Goal: Understand site structure: Understand site structure

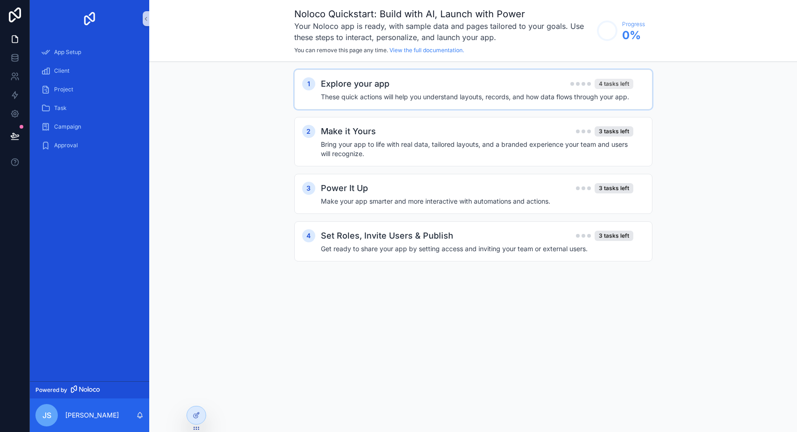
click at [625, 84] on div "4 tasks left" at bounding box center [613, 84] width 39 height 10
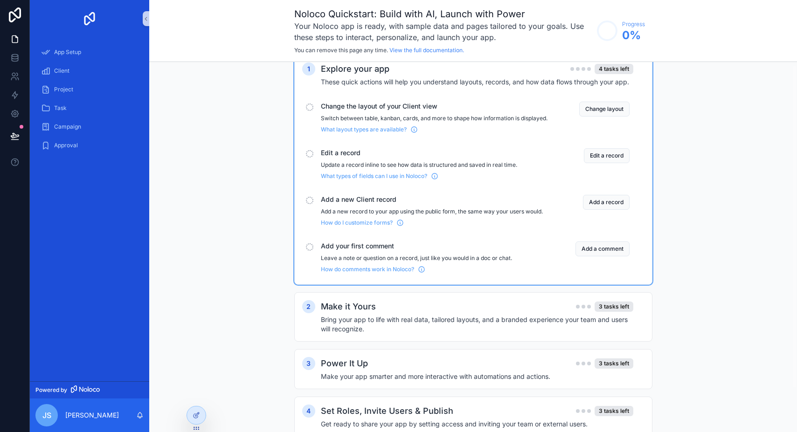
scroll to position [53, 0]
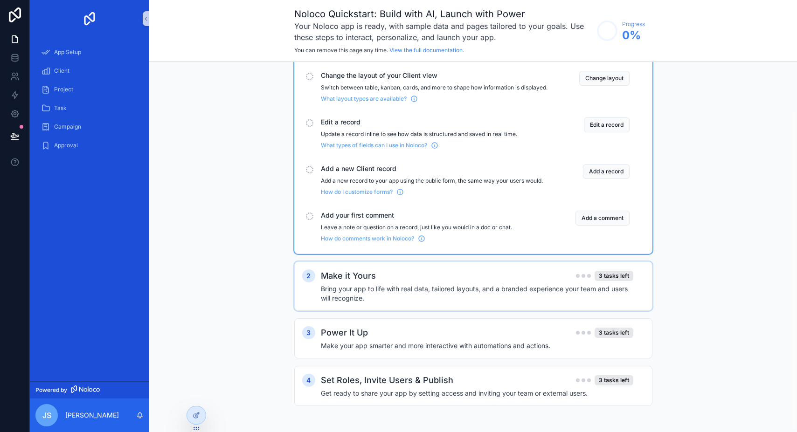
click at [557, 299] on h4 "Bring your app to life with real data, tailored layouts, and a branded experien…" at bounding box center [477, 293] width 312 height 19
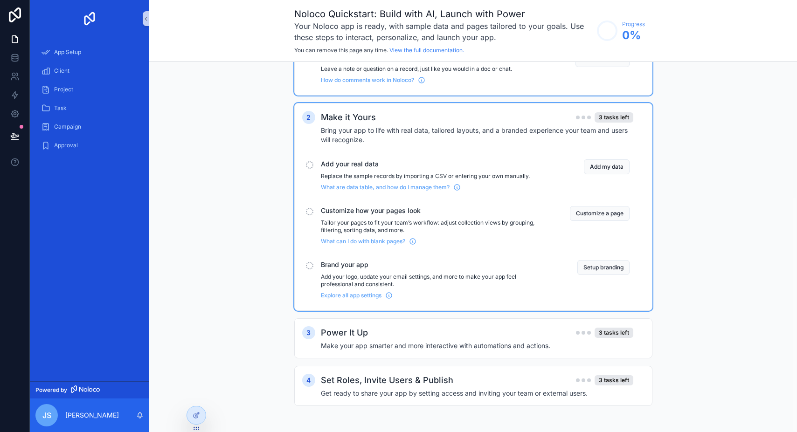
scroll to position [212, 0]
click at [517, 338] on div "Power It Up 3 tasks left" at bounding box center [477, 332] width 312 height 13
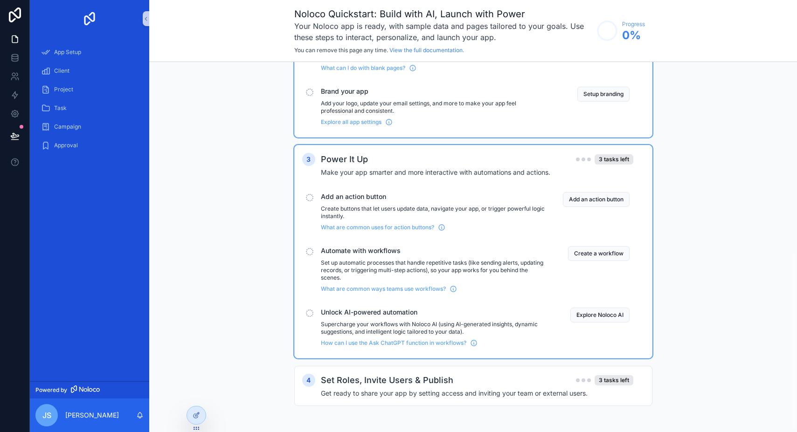
scroll to position [385, 0]
click at [447, 382] on h2 "Set Roles, Invite Users & Publish" at bounding box center [387, 380] width 132 height 13
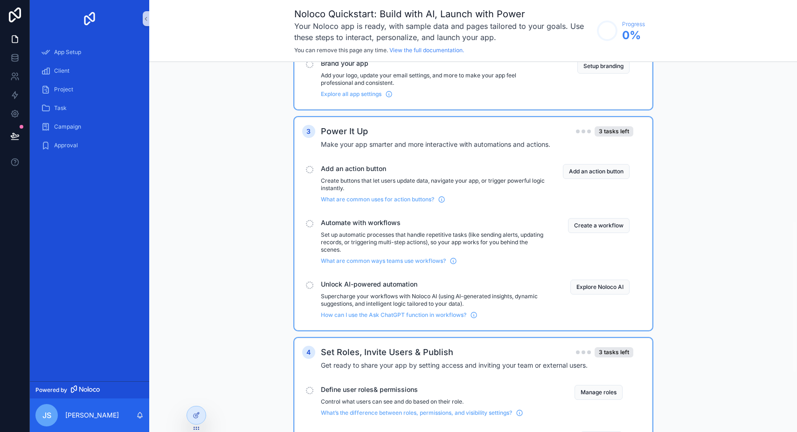
scroll to position [529, 0]
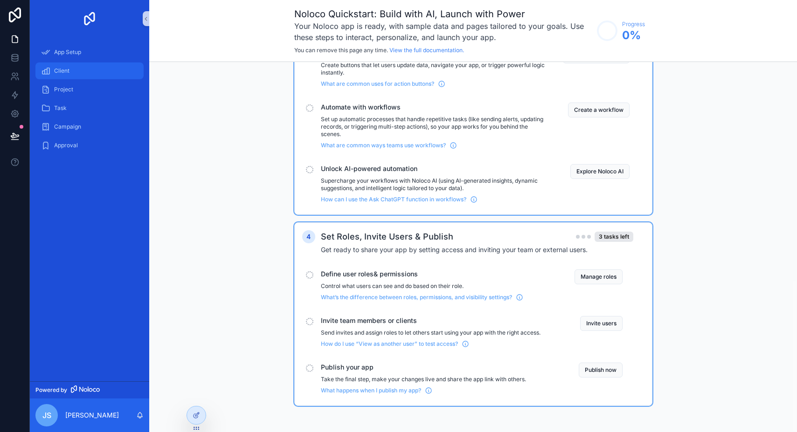
click at [68, 68] on span "Client" at bounding box center [61, 70] width 15 height 7
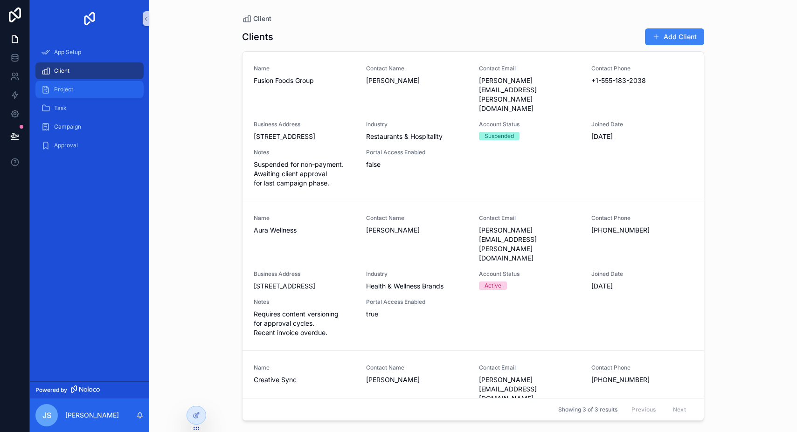
click at [66, 91] on span "Project" at bounding box center [63, 89] width 19 height 7
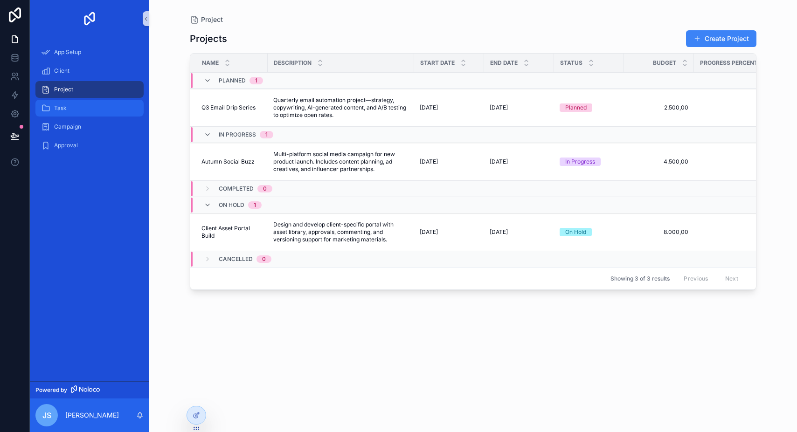
click at [54, 108] on div "Task" at bounding box center [89, 108] width 97 height 15
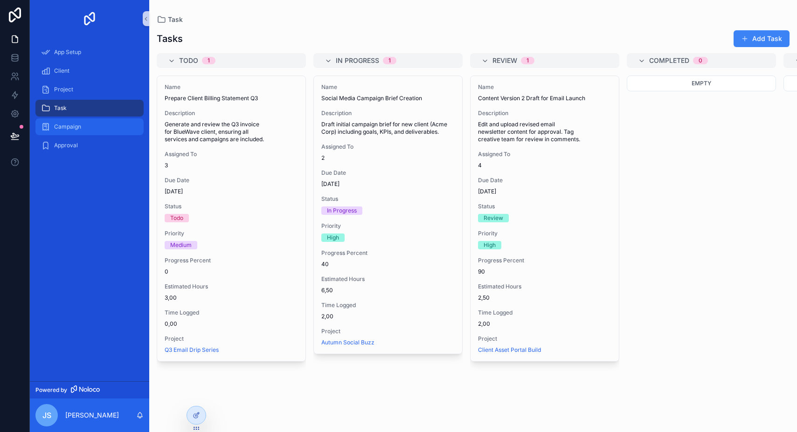
click at [72, 128] on span "Campaign" at bounding box center [67, 126] width 27 height 7
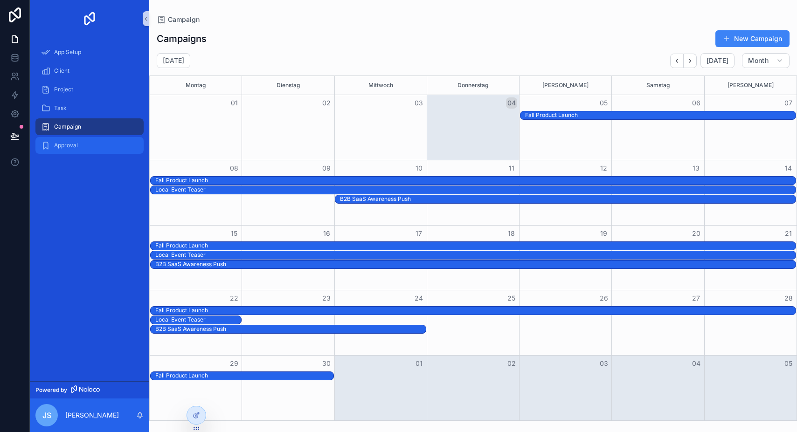
click at [71, 145] on span "Approval" at bounding box center [66, 145] width 24 height 7
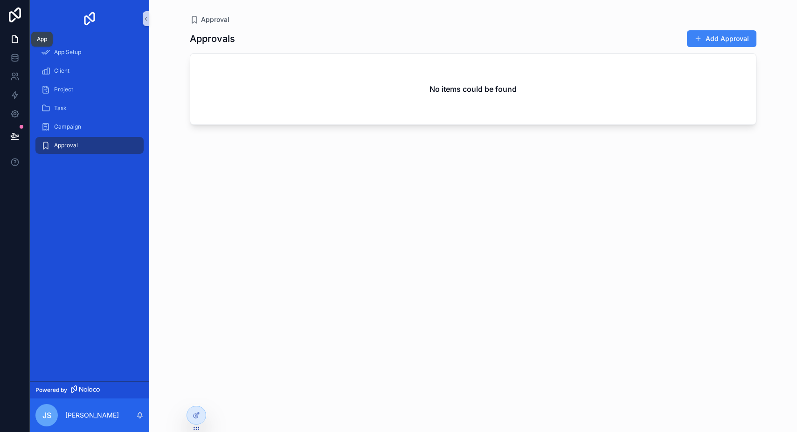
click at [18, 43] on icon at bounding box center [14, 39] width 9 height 9
click at [12, 59] on icon at bounding box center [15, 60] width 6 height 4
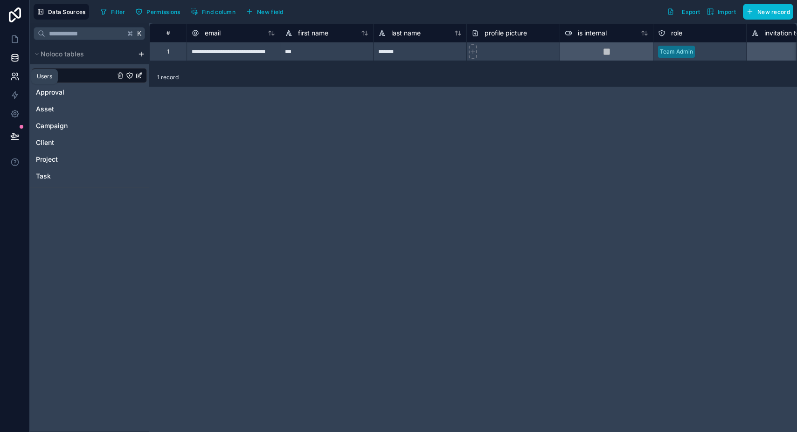
click at [15, 74] on icon at bounding box center [13, 74] width 3 height 3
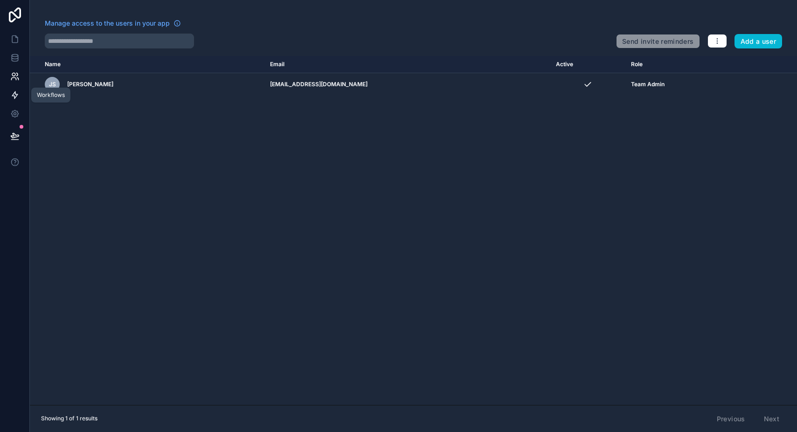
click at [17, 92] on icon at bounding box center [14, 94] width 9 height 9
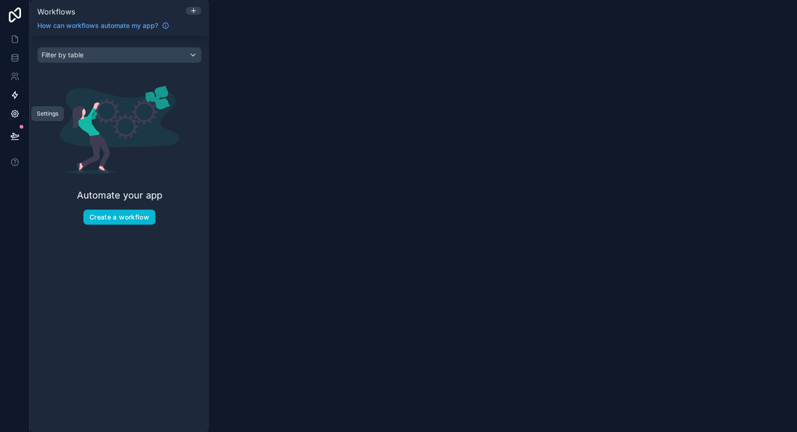
click at [13, 108] on link at bounding box center [14, 113] width 29 height 19
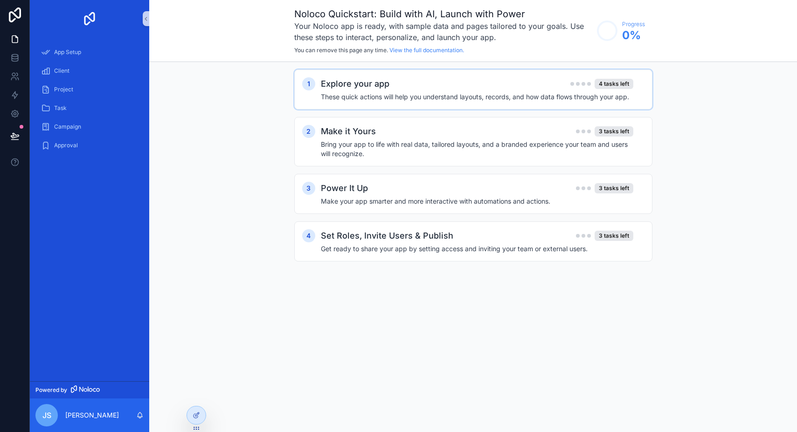
click at [618, 96] on h4 "These quick actions will help you understand layouts, records, and how data flo…" at bounding box center [477, 96] width 312 height 9
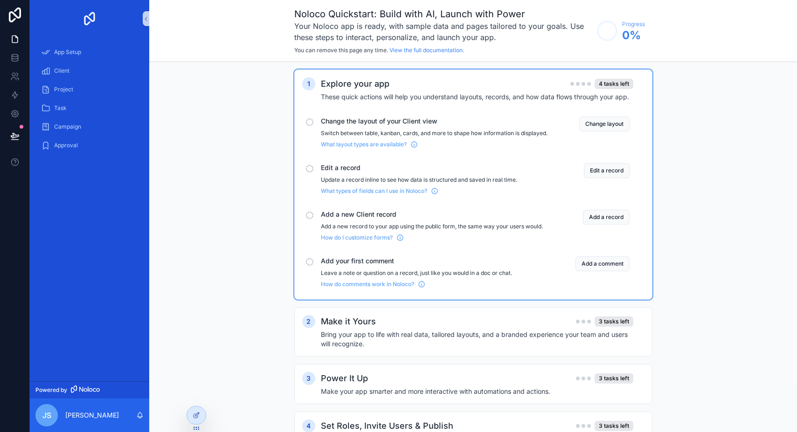
click at [324, 123] on span "Change the layout of your Client view" at bounding box center [434, 121] width 227 height 9
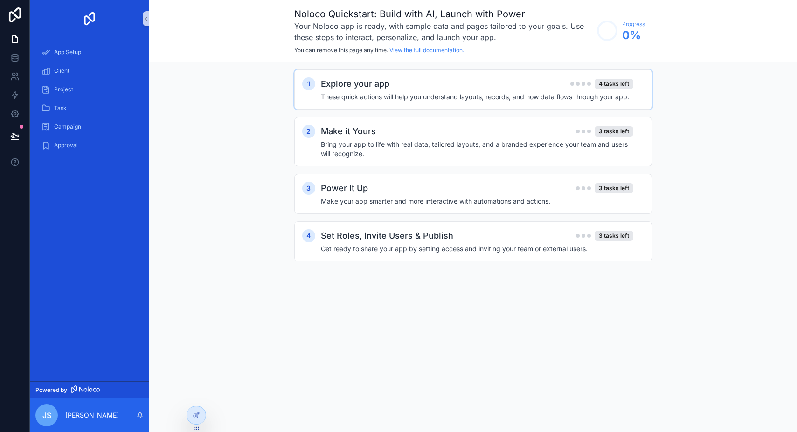
click at [340, 101] on h4 "These quick actions will help you understand layouts, records, and how data flo…" at bounding box center [477, 96] width 312 height 9
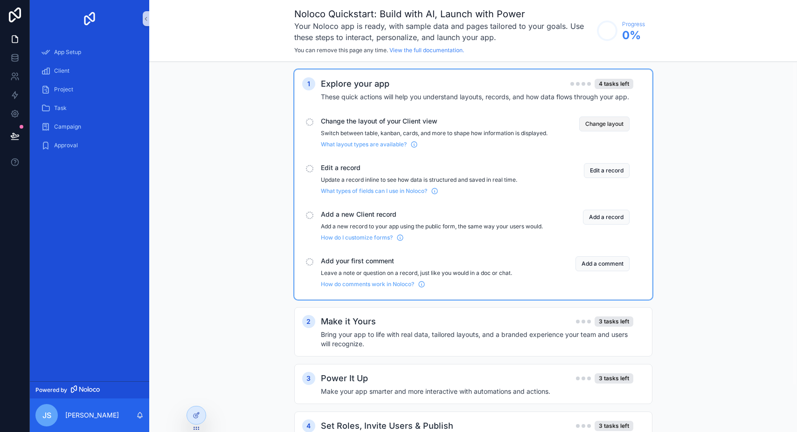
click at [600, 124] on button "Change layout" at bounding box center [604, 124] width 50 height 15
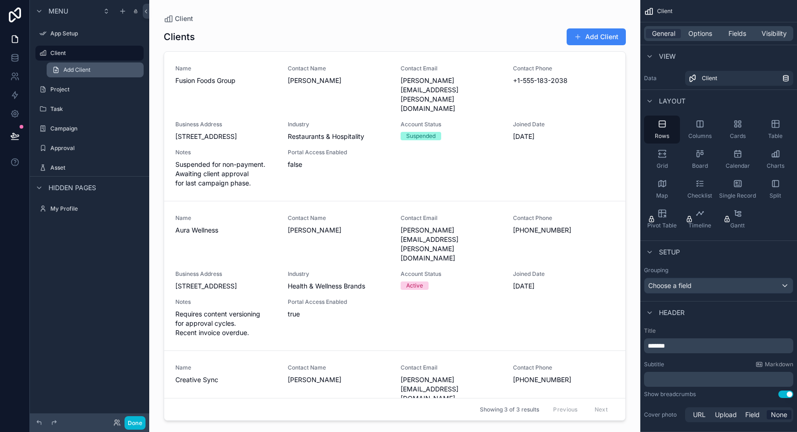
click at [86, 69] on span "Add Client" at bounding box center [76, 69] width 27 height 7
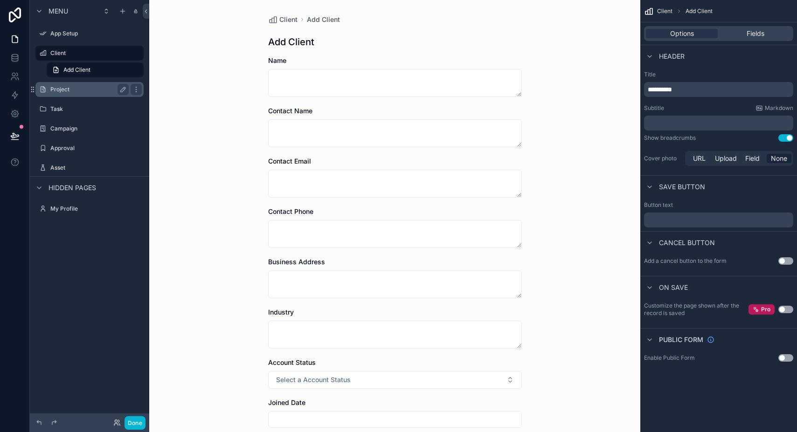
click at [66, 92] on label "Project" at bounding box center [87, 89] width 75 height 7
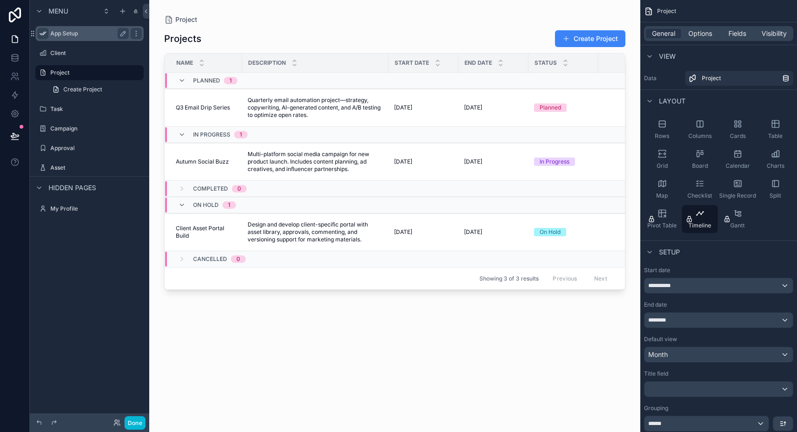
click at [45, 35] on icon "scrollable content" at bounding box center [42, 33] width 7 height 7
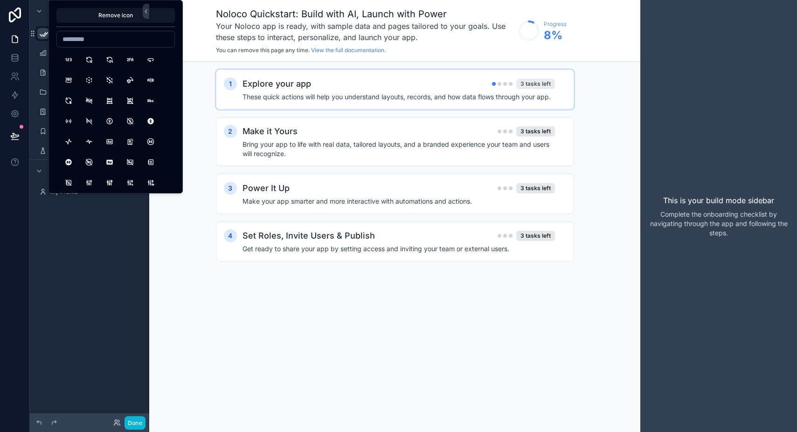
click at [539, 83] on div "3 tasks left" at bounding box center [535, 84] width 39 height 10
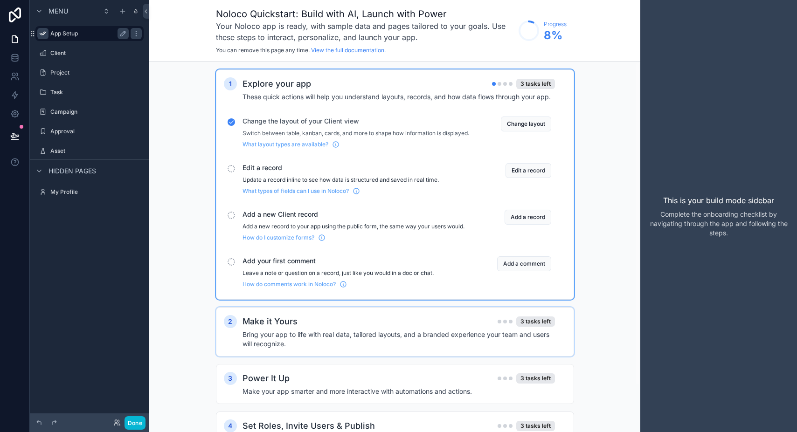
click at [355, 328] on div "Make it Yours 3 tasks left" at bounding box center [398, 321] width 312 height 13
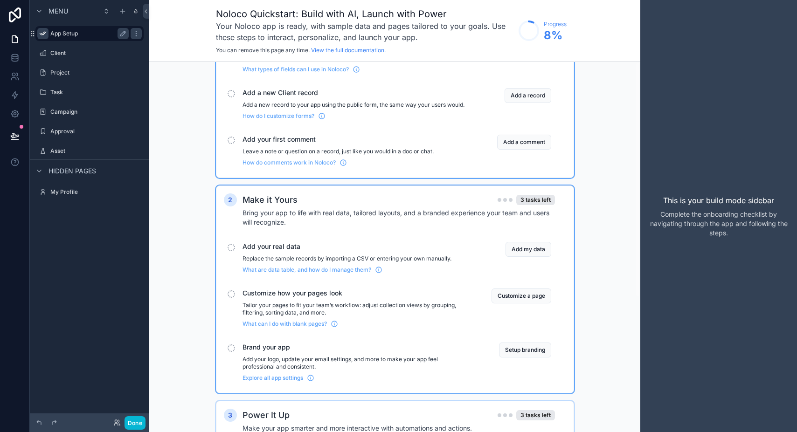
scroll to position [212, 0]
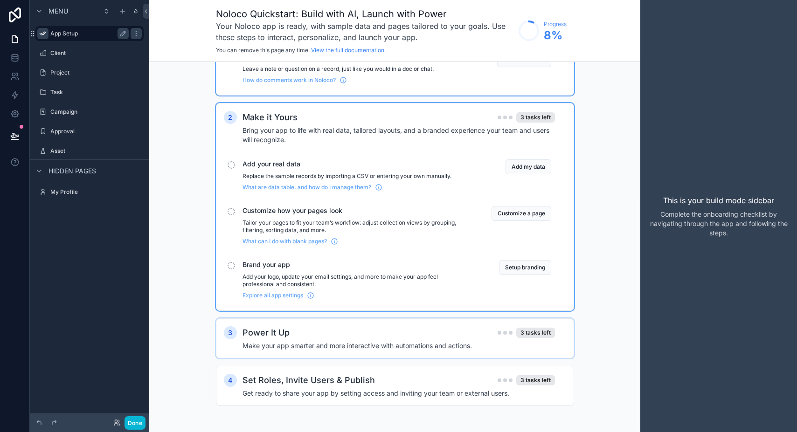
click at [313, 330] on div "Power It Up 3 tasks left" at bounding box center [398, 332] width 312 height 13
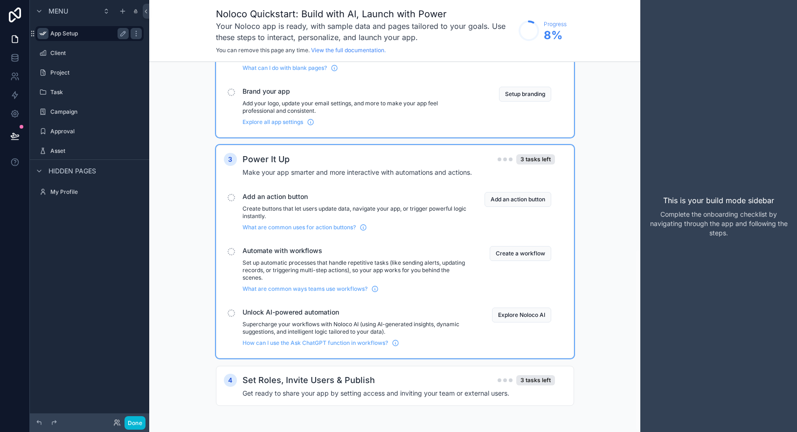
scroll to position [385, 0]
click at [402, 387] on div "Set Roles, Invite Users & Publish 3 tasks left Get ready to share your app by s…" at bounding box center [404, 386] width 324 height 24
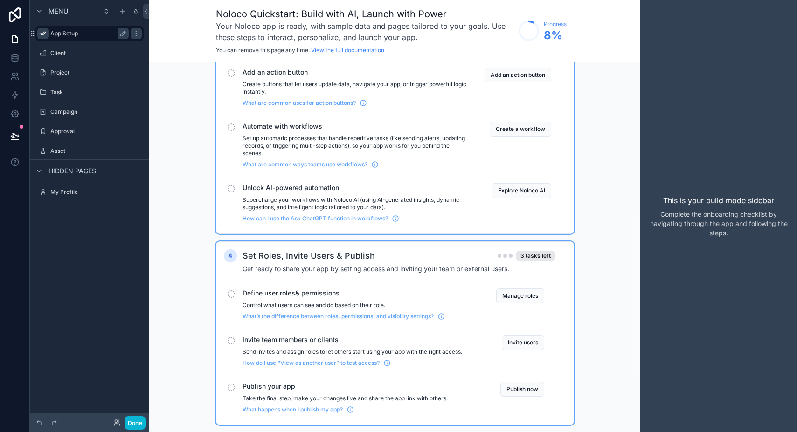
scroll to position [529, 0]
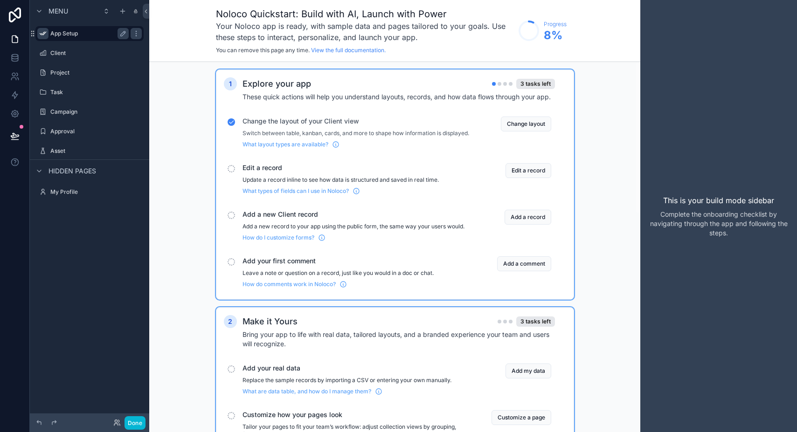
click at [52, 9] on span "Menu" at bounding box center [58, 11] width 20 height 9
click at [58, 35] on span "Hidden pages" at bounding box center [72, 33] width 48 height 9
click at [53, 33] on span "Hidden pages" at bounding box center [72, 33] width 48 height 9
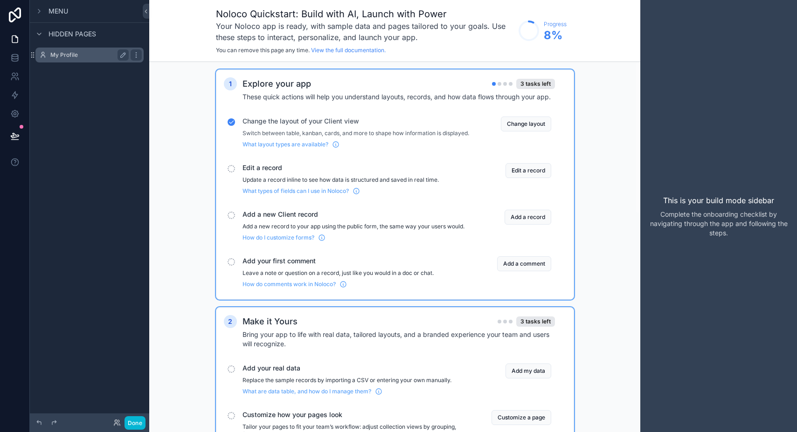
click at [55, 53] on label "My Profile" at bounding box center [87, 54] width 75 height 7
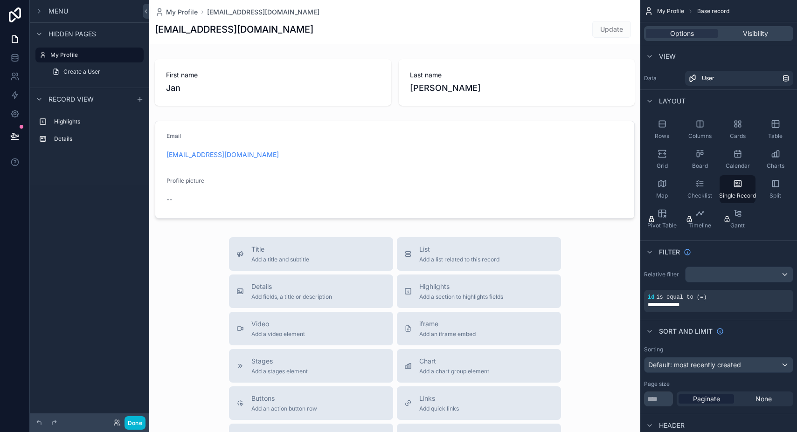
scroll to position [212, 0]
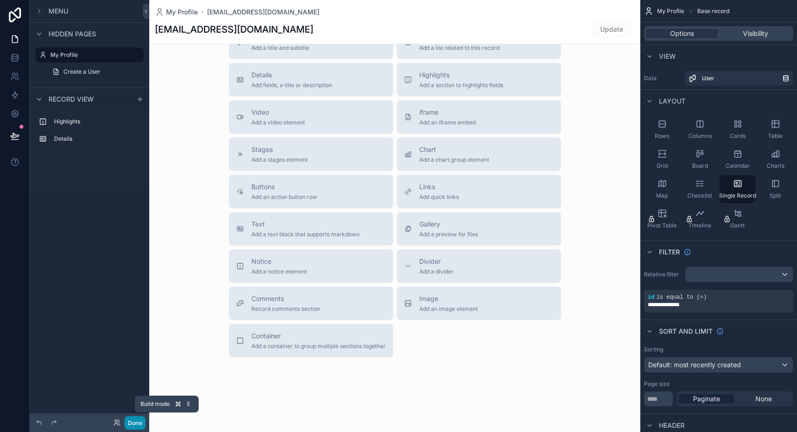
click at [139, 422] on button "Done" at bounding box center [134, 423] width 21 height 14
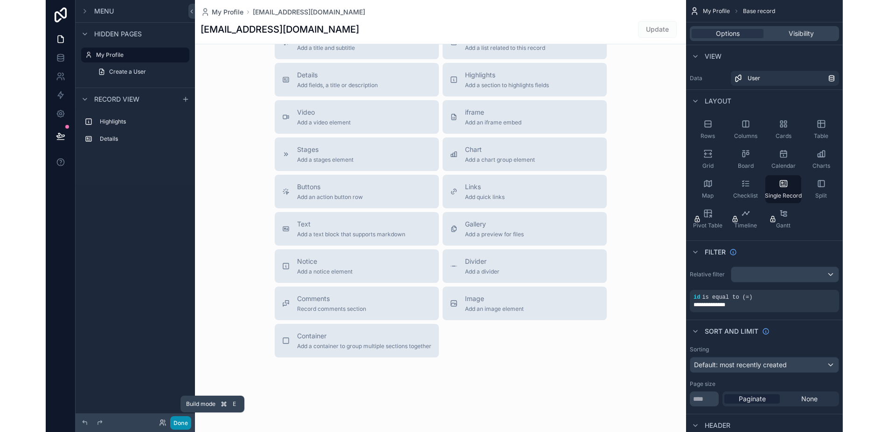
scroll to position [0, 0]
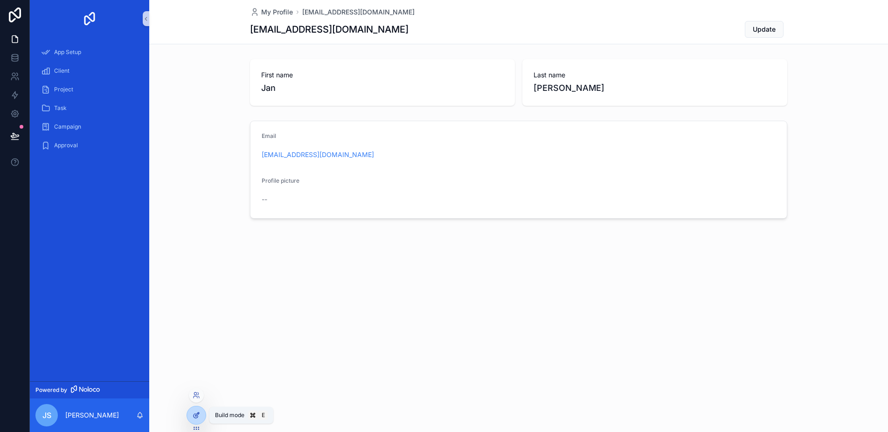
click at [196, 419] on div at bounding box center [196, 416] width 19 height 18
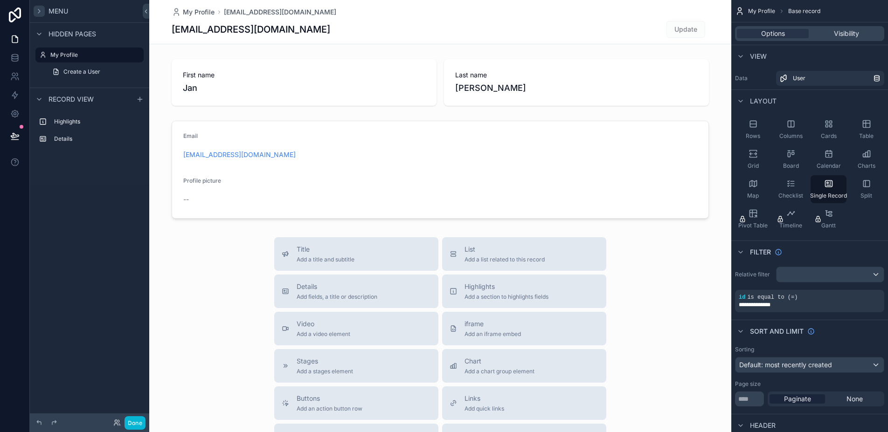
click at [42, 14] on icon "scrollable content" at bounding box center [38, 10] width 7 height 7
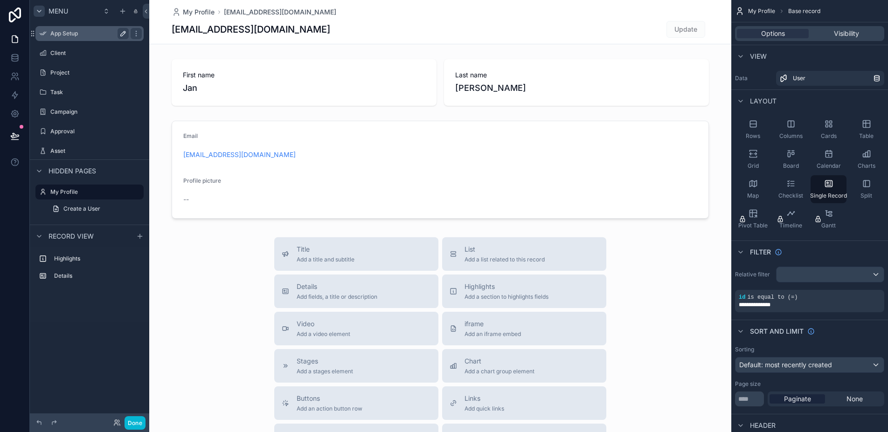
click at [122, 35] on icon "scrollable content" at bounding box center [122, 33] width 7 height 7
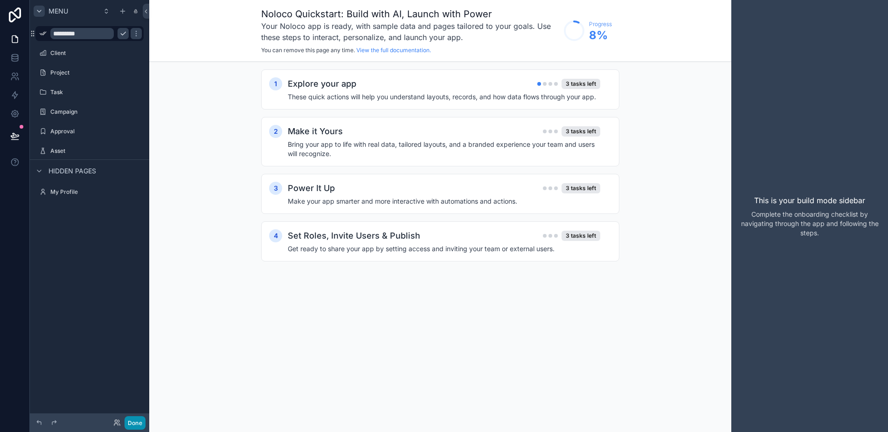
click at [132, 424] on button "Done" at bounding box center [134, 423] width 21 height 14
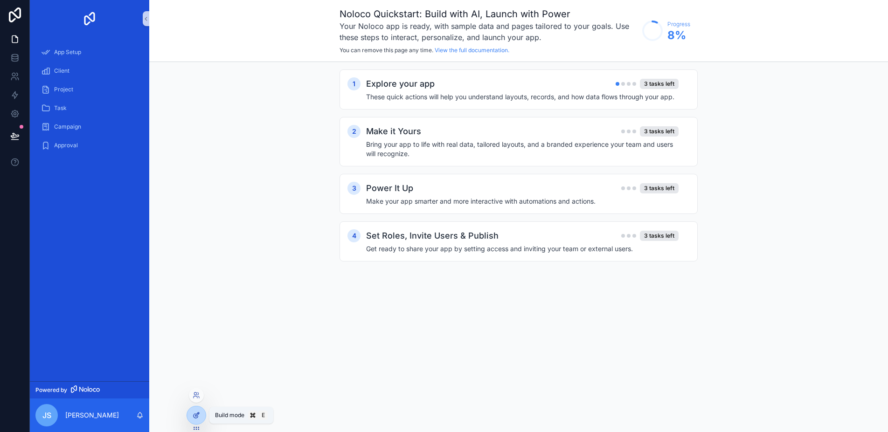
click at [197, 414] on icon at bounding box center [197, 415] width 4 height 4
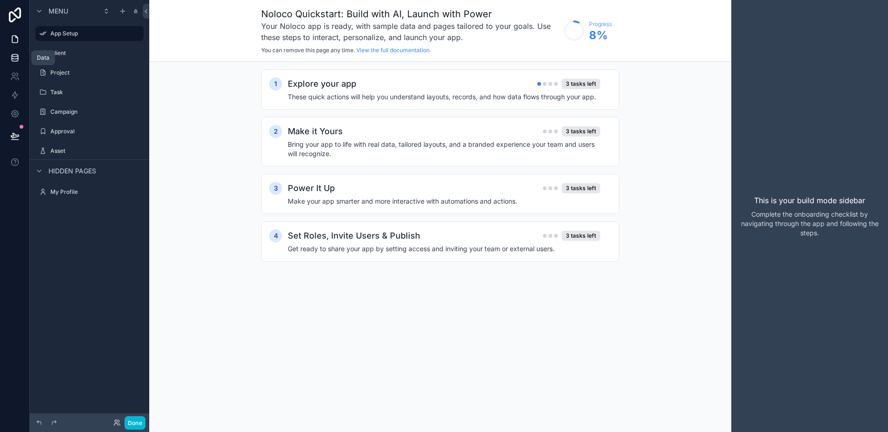
click at [16, 60] on icon at bounding box center [14, 57] width 9 height 9
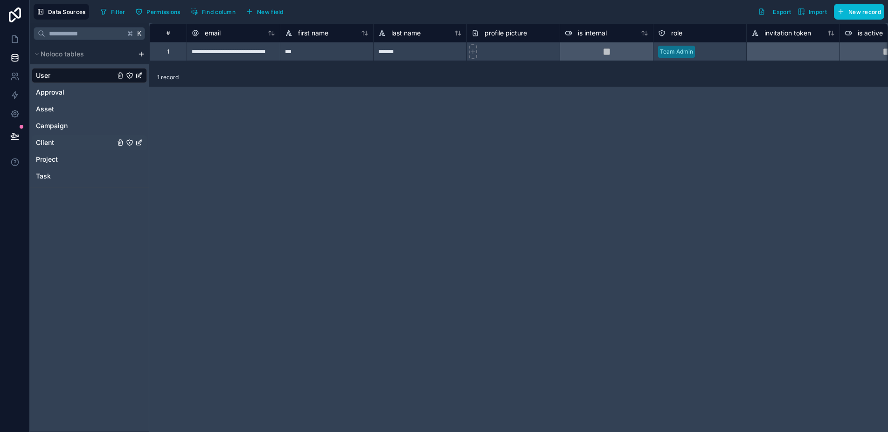
click at [51, 143] on span "Client" at bounding box center [45, 142] width 18 height 9
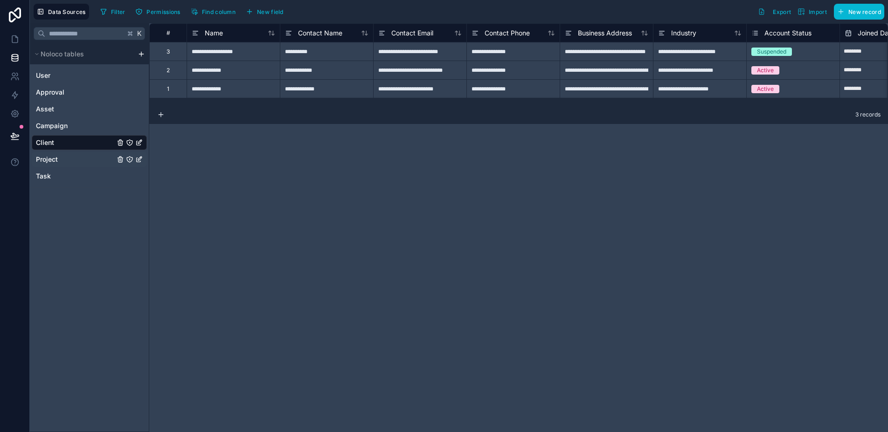
click at [68, 162] on link "Project" at bounding box center [89, 159] width 115 height 15
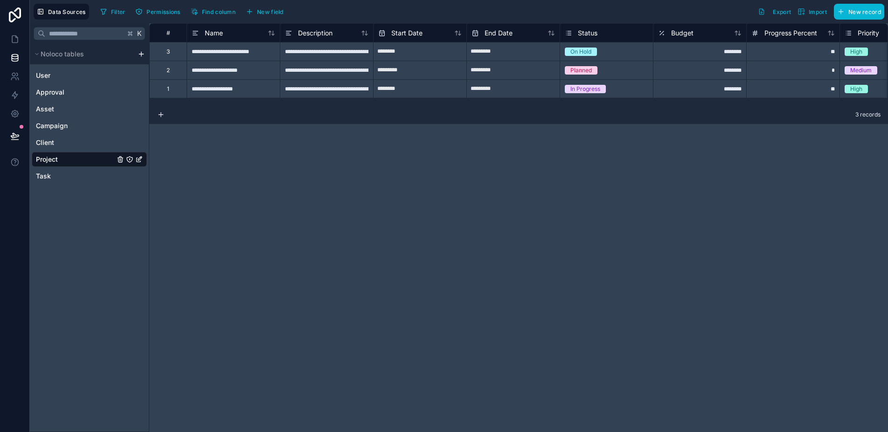
click at [141, 55] on html "**********" at bounding box center [444, 216] width 888 height 432
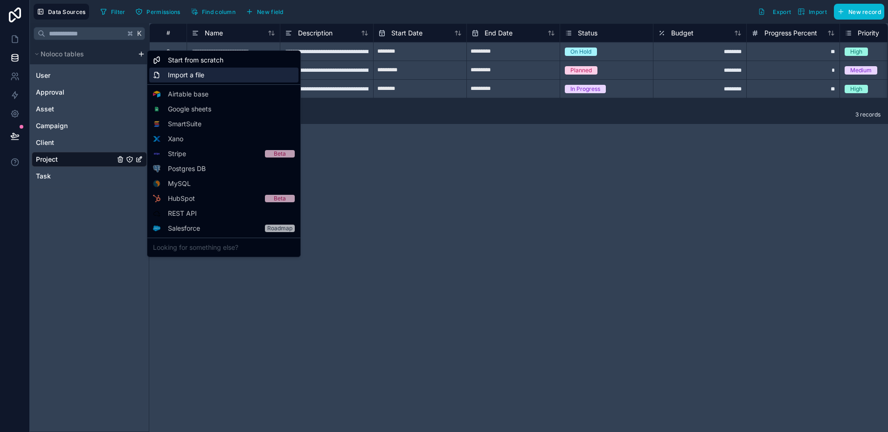
click at [191, 76] on span "Import a file" at bounding box center [186, 74] width 36 height 9
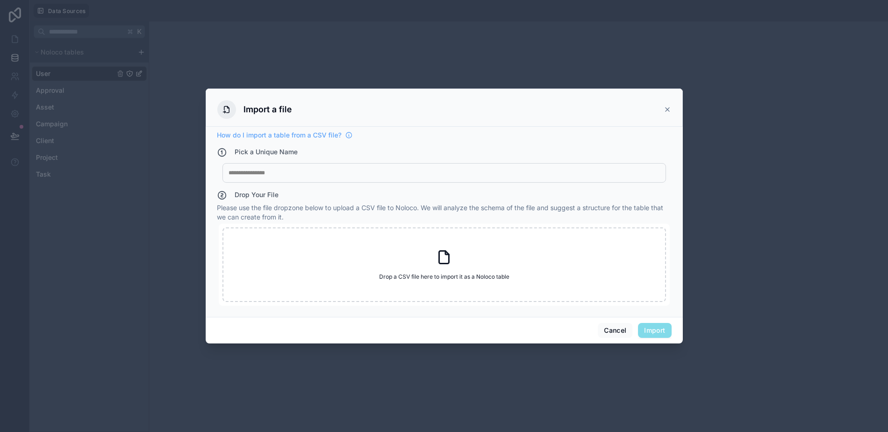
click at [667, 107] on icon at bounding box center [666, 109] width 7 height 7
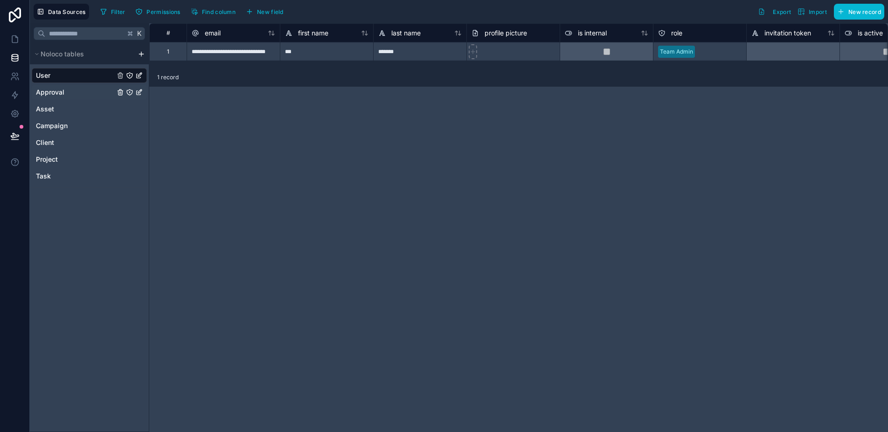
click at [69, 93] on link "Approval" at bounding box center [89, 92] width 115 height 15
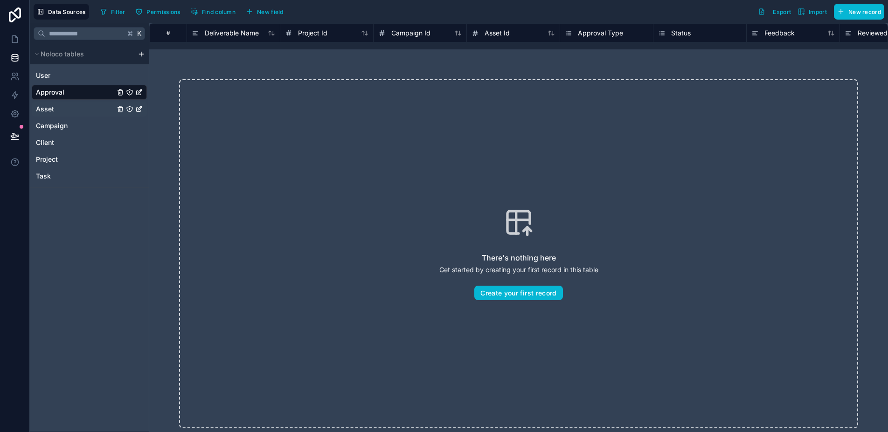
click at [59, 110] on link "Asset" at bounding box center [89, 109] width 115 height 15
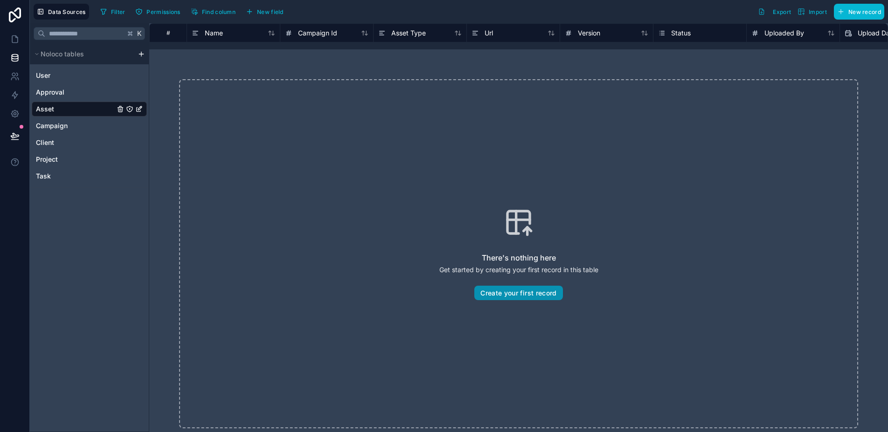
click at [503, 291] on button "Create your first record" at bounding box center [518, 293] width 88 height 15
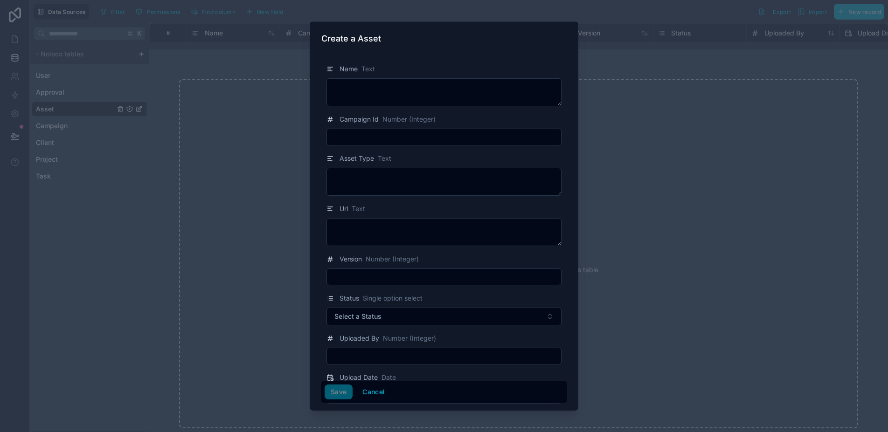
click at [264, 251] on div at bounding box center [444, 216] width 888 height 432
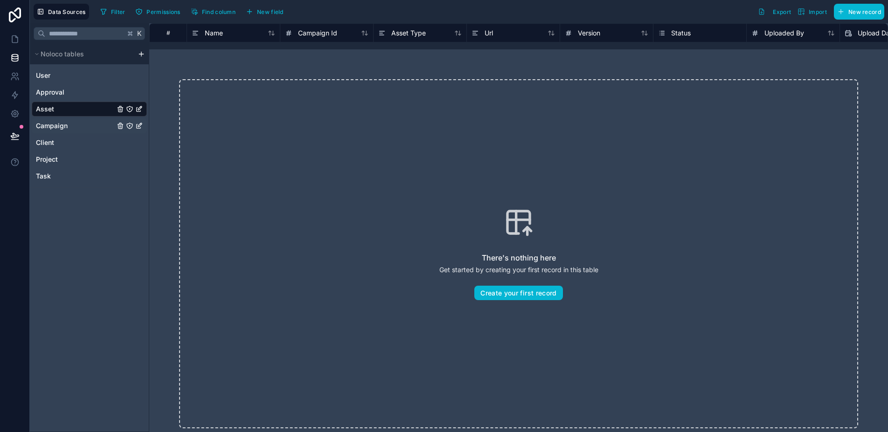
click at [71, 124] on link "Campaign" at bounding box center [89, 125] width 115 height 15
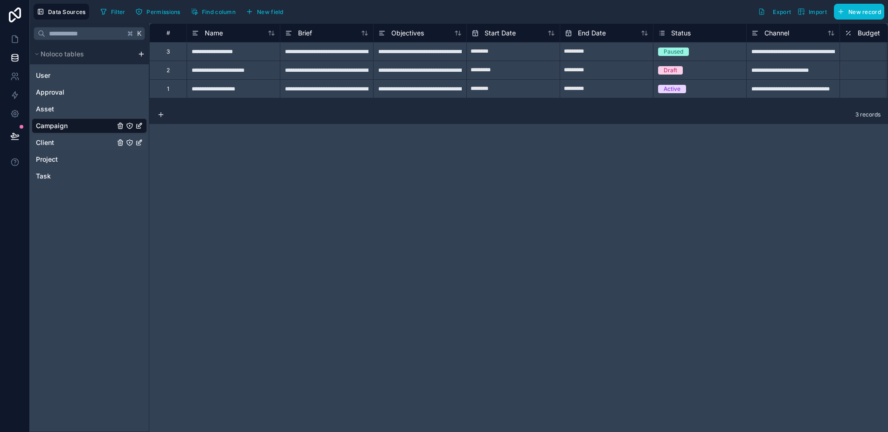
click at [61, 142] on link "Client" at bounding box center [89, 142] width 115 height 15
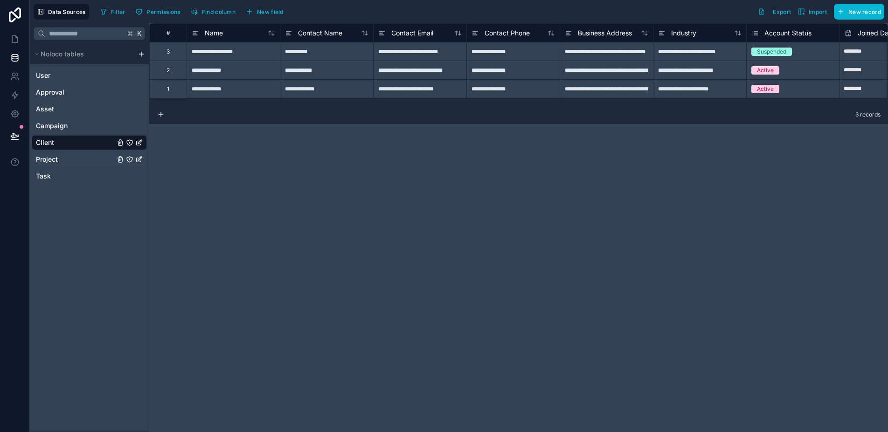
click at [61, 160] on link "Project" at bounding box center [89, 159] width 115 height 15
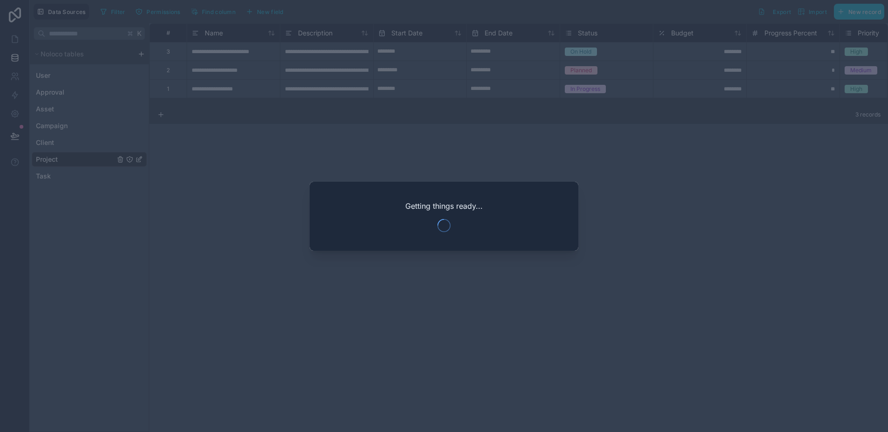
click at [284, 256] on div at bounding box center [444, 216] width 888 height 432
